Goal: Task Accomplishment & Management: Use online tool/utility

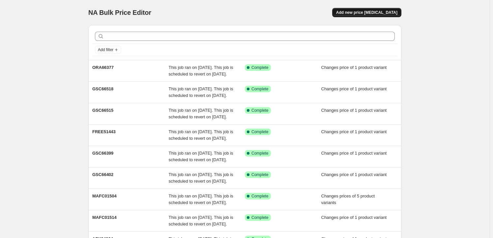
click at [380, 14] on span "Add new price [MEDICAL_DATA]" at bounding box center [366, 12] width 61 height 5
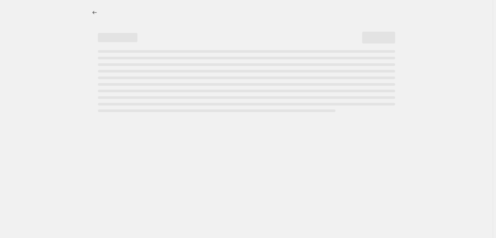
select select "percentage"
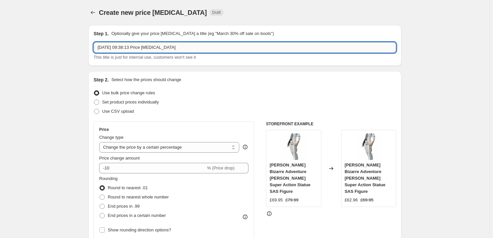
click at [165, 47] on input "[DATE] 09:38:13 Price [MEDICAL_DATA]" at bounding box center [245, 47] width 302 height 11
paste input "FREE462896UC"
type input "FREE462896UC"
click at [128, 101] on span "Set product prices individually" at bounding box center [130, 101] width 57 height 5
click at [94, 100] on input "Set product prices individually" at bounding box center [94, 99] width 0 height 0
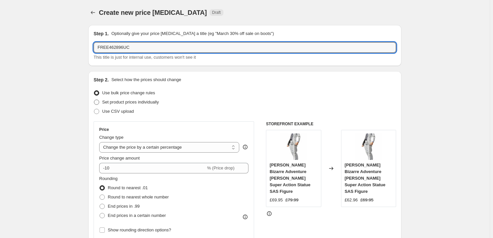
radio input "true"
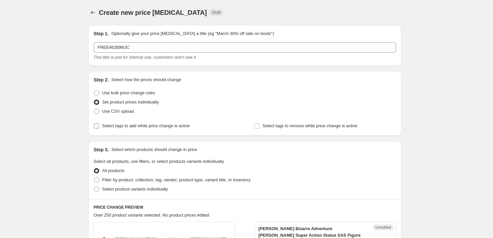
click at [109, 126] on span "Select tags to add while price change is active" at bounding box center [146, 125] width 88 height 5
click at [99, 126] on input "Select tags to add while price change is active" at bounding box center [96, 125] width 5 height 5
checkbox input "true"
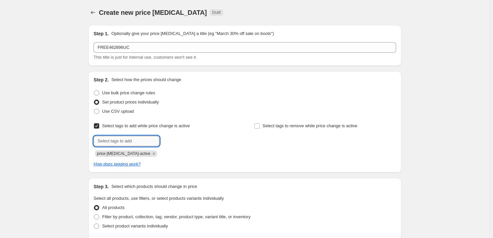
click at [119, 145] on input "text" at bounding box center [127, 141] width 66 height 11
type input "Milestone"
click at [179, 142] on span "Milestone" at bounding box center [183, 140] width 18 height 5
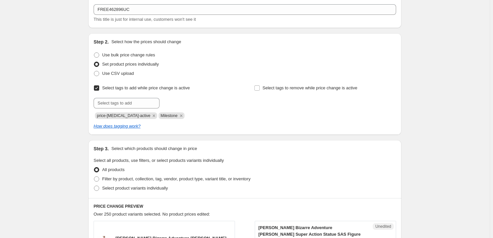
scroll to position [100, 0]
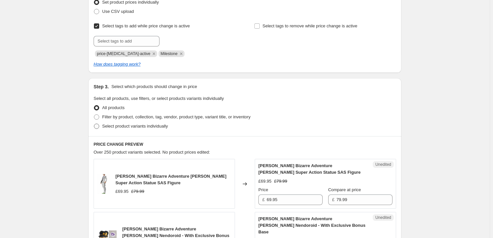
click at [126, 128] on span "Select product variants individually" at bounding box center [135, 125] width 66 height 5
click at [94, 124] on input "Select product variants individually" at bounding box center [94, 123] width 0 height 0
radio input "true"
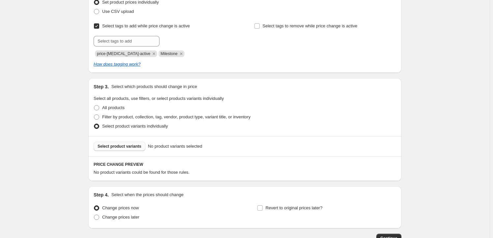
click at [119, 144] on span "Select product variants" at bounding box center [119, 146] width 44 height 5
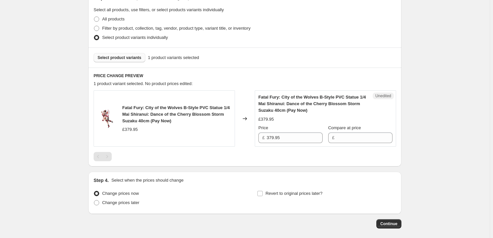
scroll to position [199, 0]
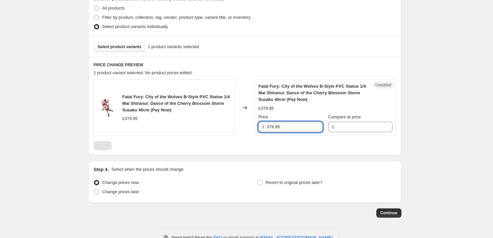
click at [286, 128] on input "379.95" at bounding box center [294, 127] width 56 height 11
type input "379.95"
click at [346, 125] on input "Compare at price" at bounding box center [364, 127] width 56 height 11
paste input "379.95"
type input "379.95"
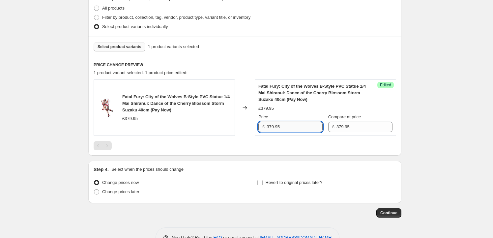
click at [271, 126] on input "379.95" at bounding box center [294, 127] width 56 height 11
type input "354.95"
click at [284, 181] on span "Revert to original prices later?" at bounding box center [293, 182] width 57 height 5
click at [262, 181] on input "Revert to original prices later?" at bounding box center [259, 182] width 5 height 5
checkbox input "true"
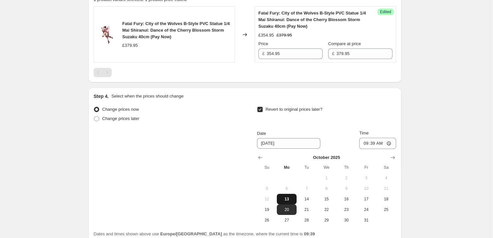
scroll to position [319, 0]
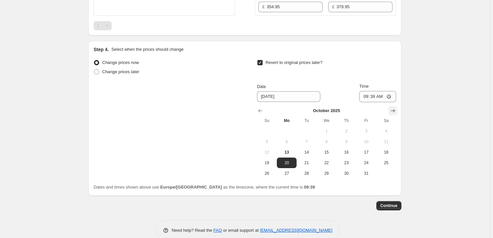
click at [396, 112] on icon "Show next month, November 2025" at bounding box center [392, 110] width 7 height 7
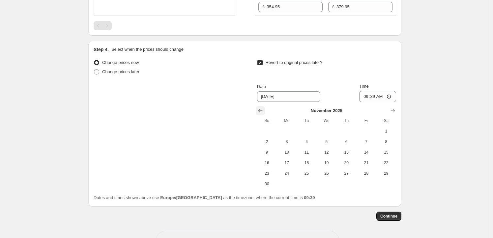
click at [260, 109] on icon "Show previous month, October 2025" at bounding box center [260, 110] width 4 height 3
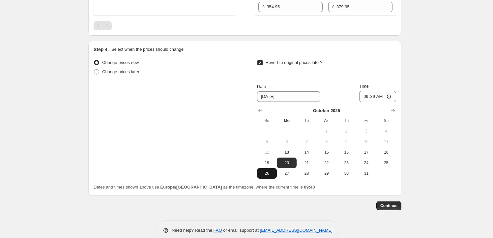
click at [272, 177] on button "26" at bounding box center [267, 173] width 20 height 11
type input "[DATE]"
click at [374, 94] on input "09:39" at bounding box center [377, 96] width 37 height 11
type input "23:59"
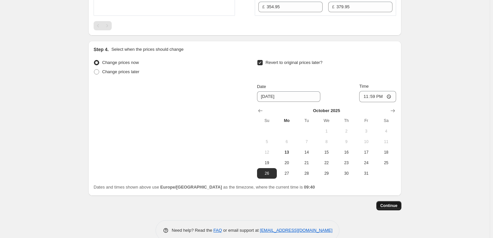
click at [390, 206] on span "Continue" at bounding box center [388, 205] width 17 height 5
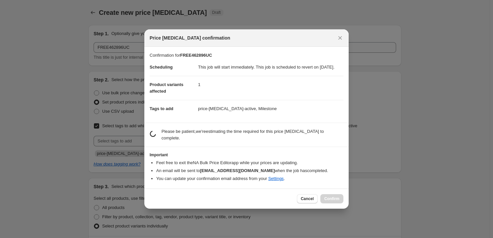
scroll to position [0, 0]
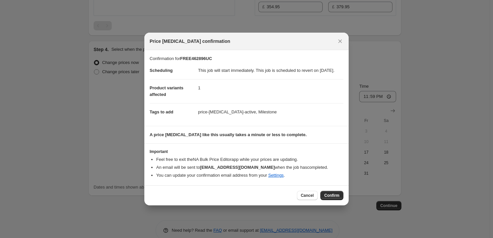
click at [333, 193] on div "Cancel Confirm" at bounding box center [246, 195] width 204 height 20
click at [333, 195] on button "Confirm" at bounding box center [331, 195] width 23 height 9
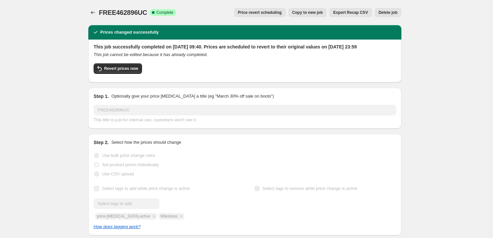
click at [318, 11] on span "Copy to new job" at bounding box center [307, 12] width 31 height 5
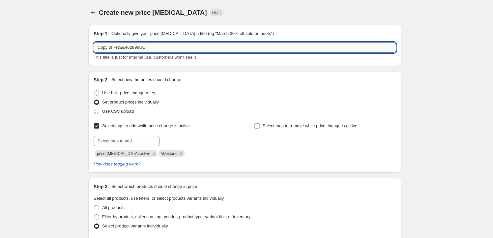
click at [158, 48] on input "Copy of FREE462896UC" at bounding box center [245, 47] width 302 height 11
paste input "FREE51425"
type input "FREE51425"
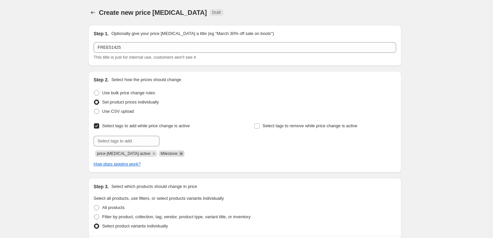
click at [178, 153] on icon "Remove Milestone" at bounding box center [181, 153] width 6 height 6
click at [128, 138] on input "text" at bounding box center [127, 141] width 66 height 11
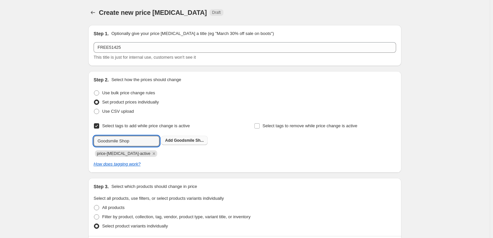
type input "Goodsmile Shop"
click at [186, 142] on span "Goodsmile Sh..." at bounding box center [189, 140] width 30 height 5
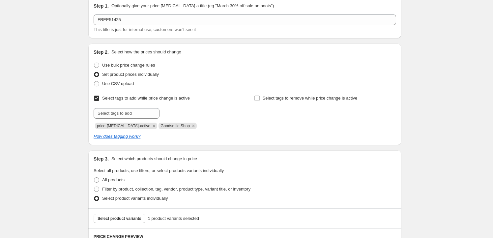
scroll to position [100, 0]
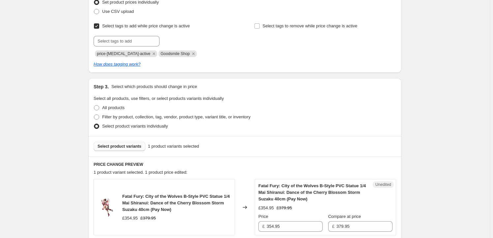
click at [123, 147] on span "Select product variants" at bounding box center [119, 146] width 44 height 5
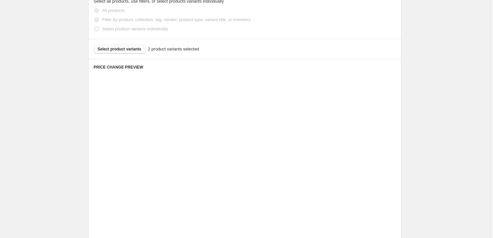
scroll to position [199, 0]
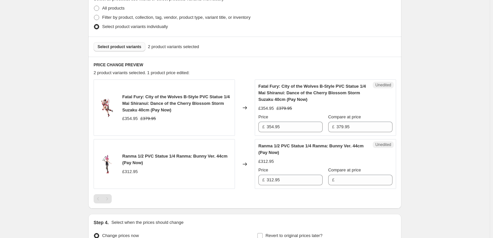
click at [130, 100] on span "Fatal Fury: City of the Wolves B-Style PVC Statue 1/4 Mai Shiranui: Dance of th…" at bounding box center [175, 103] width 107 height 18
click at [127, 98] on span "Fatal Fury: City of the Wolves B-Style PVC Statue 1/4 Mai Shiranui: Dance of th…" at bounding box center [175, 103] width 107 height 18
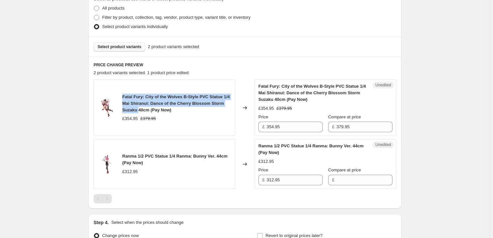
drag, startPoint x: 127, startPoint y: 98, endPoint x: 138, endPoint y: 107, distance: 14.5
click at [138, 107] on span "Fatal Fury: City of the Wolves B-Style PVC Statue 1/4 Mai Shiranui: Dance of th…" at bounding box center [175, 103] width 107 height 18
copy span "Fatal Fury: City of the Wolves B-Style PVC Statue 1/4 Mai Shiranui: Dance of th…"
click at [134, 44] on span "Select product variants" at bounding box center [119, 46] width 44 height 5
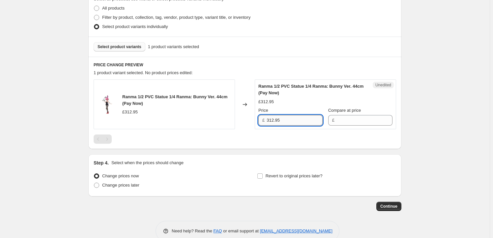
click at [285, 121] on input "312.95" at bounding box center [294, 120] width 56 height 11
type input "312.95"
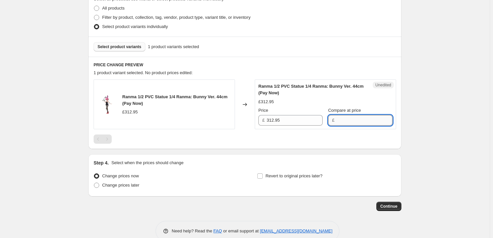
paste input "312.95"
type input "312.95"
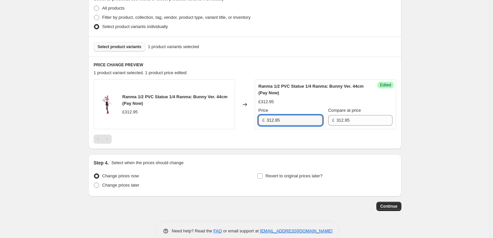
drag, startPoint x: 274, startPoint y: 120, endPoint x: 255, endPoint y: 115, distance: 20.3
click at [255, 115] on div "Ranma 1/2 PVC Statue 1/4 Ranma: Bunny Ver. 44cm (Pay Now) £312.95 Changed to Su…" at bounding box center [245, 104] width 302 height 50
type input "274.95"
click at [272, 175] on span "Revert to original prices later?" at bounding box center [293, 175] width 57 height 5
click at [262, 175] on input "Revert to original prices later?" at bounding box center [259, 175] width 5 height 5
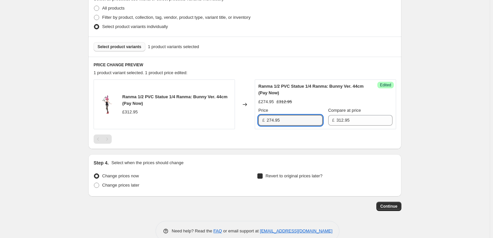
checkbox input "true"
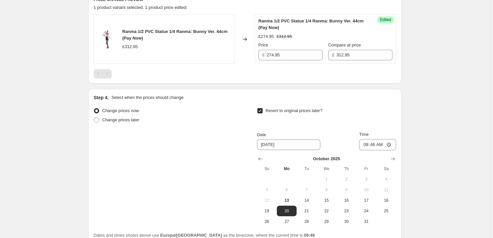
scroll to position [319, 0]
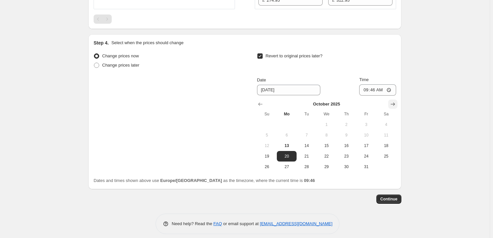
click at [394, 101] on icon "Show next month, November 2025" at bounding box center [392, 104] width 7 height 7
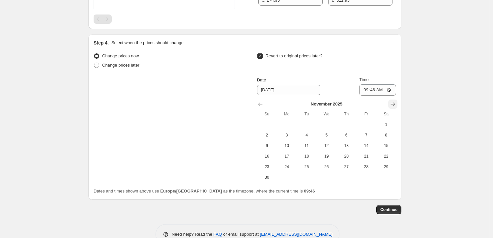
click at [394, 101] on icon "Show next month, December 2025" at bounding box center [392, 104] width 7 height 7
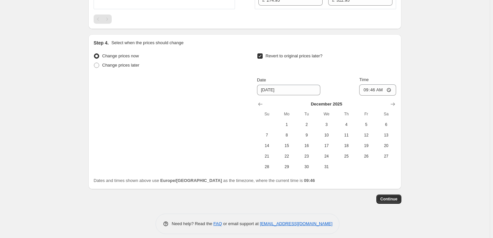
click at [256, 101] on div "[DATE] Su Mo Tu We Th Fr Sa 1 2 3 4 5 6 7 8 9 10 11 12 13 14 15 16 17 18 19 20 …" at bounding box center [324, 133] width 144 height 76
click at [259, 101] on icon "Show previous month, November 2025" at bounding box center [260, 104] width 7 height 7
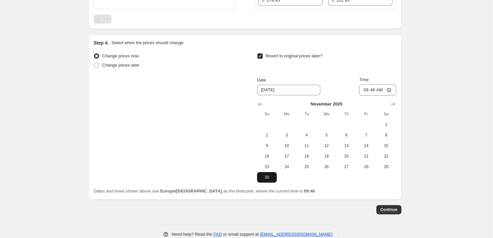
click at [267, 178] on span "30" at bounding box center [266, 177] width 14 height 5
type input "[DATE]"
click at [375, 88] on input "09:46" at bounding box center [377, 89] width 37 height 11
type input "23:59"
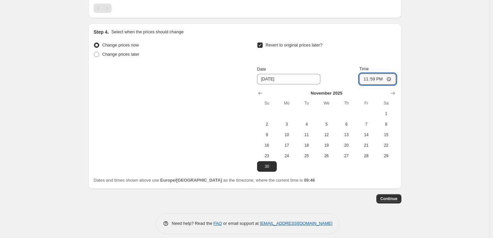
scroll to position [335, 0]
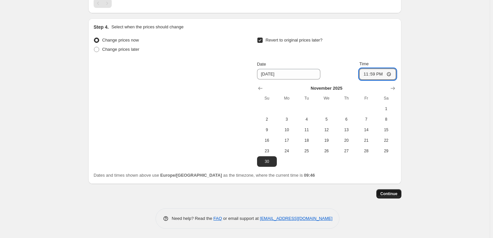
click at [392, 190] on button "Continue" at bounding box center [388, 193] width 25 height 9
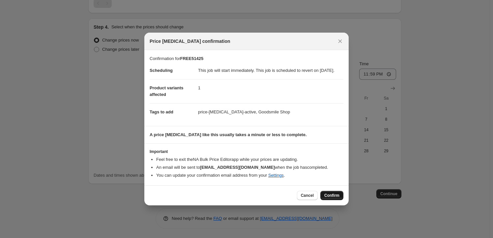
click at [339, 198] on span "Confirm" at bounding box center [331, 195] width 15 height 5
